Goal: Navigation & Orientation: Find specific page/section

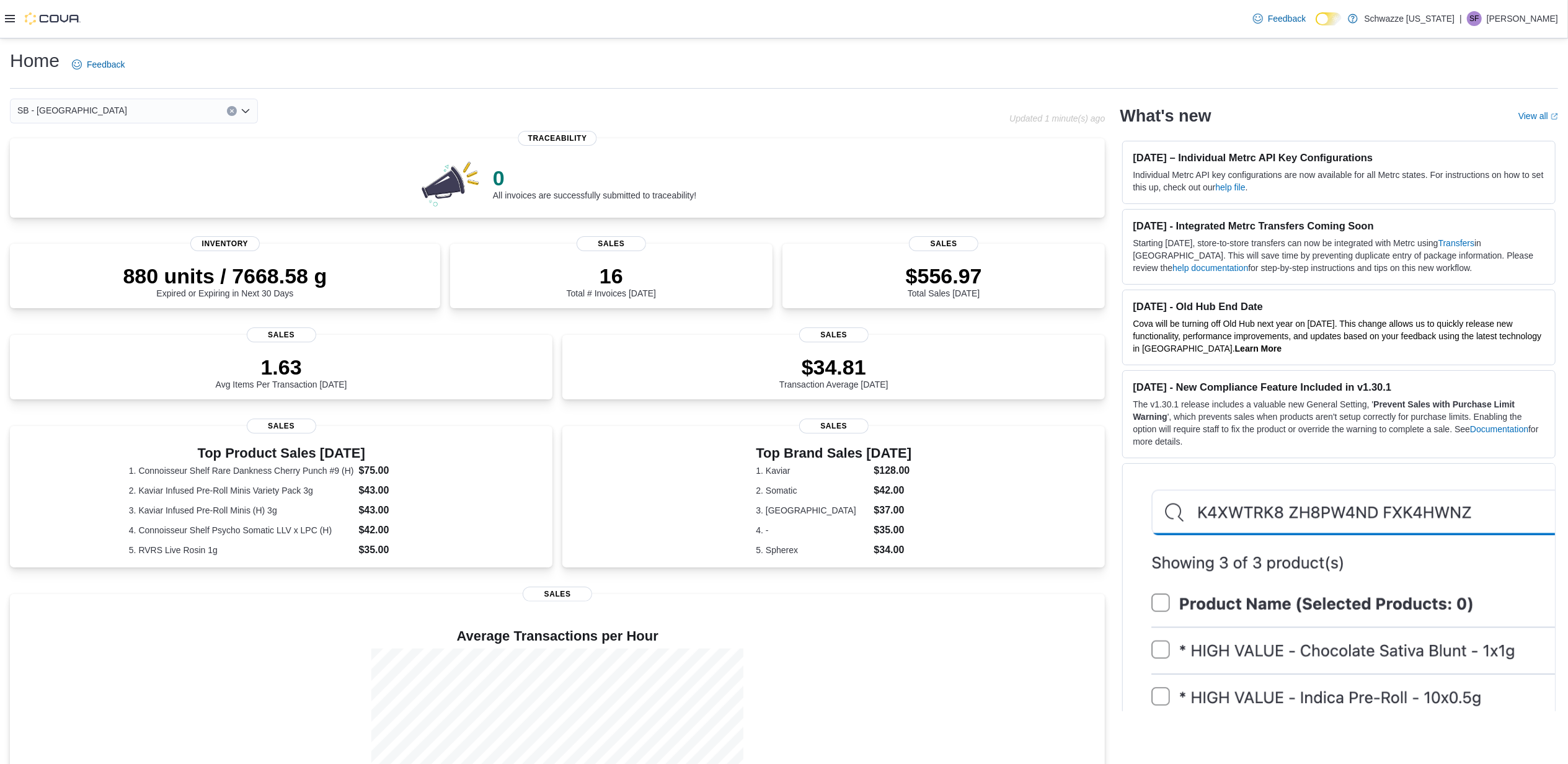
click at [767, 20] on p "Skyler Franke" at bounding box center [1522, 18] width 71 height 15
click at [767, 126] on span "Sign Out" at bounding box center [1477, 126] width 33 height 12
